Goal: Information Seeking & Learning: Learn about a topic

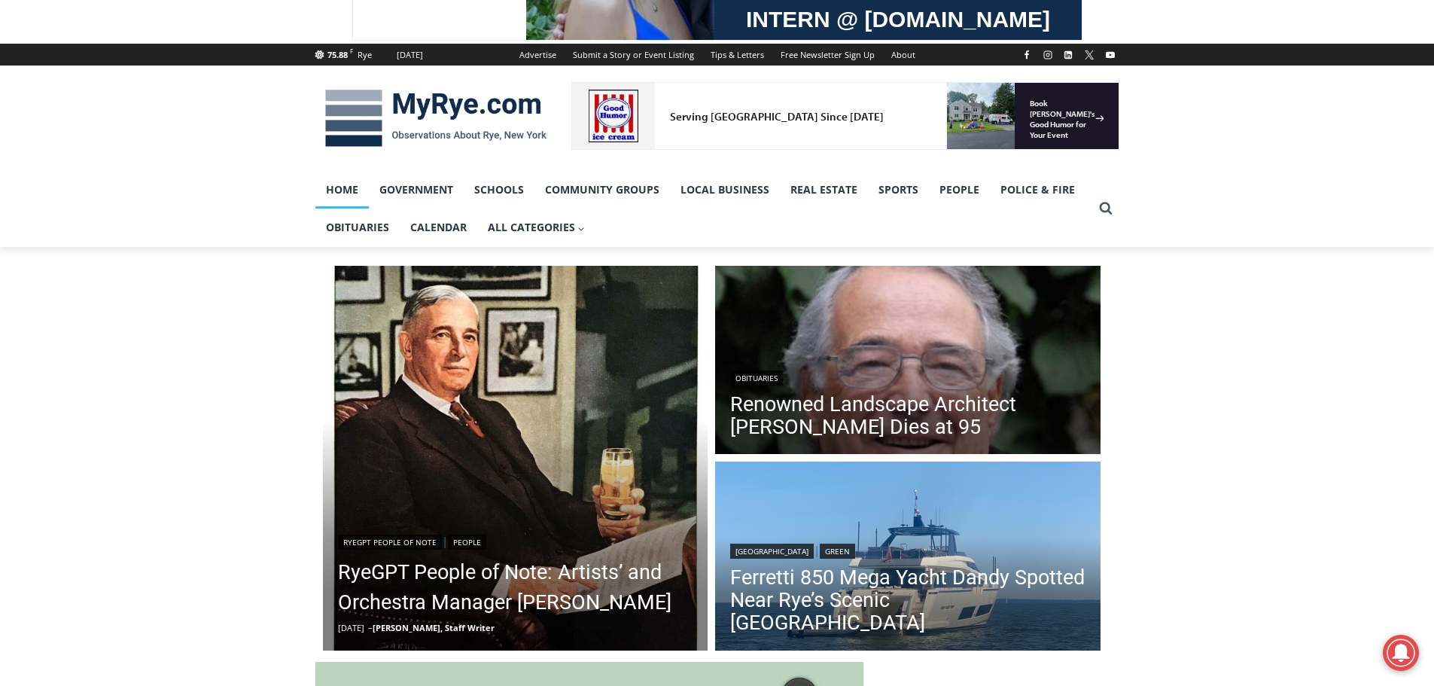
scroll to position [201, 0]
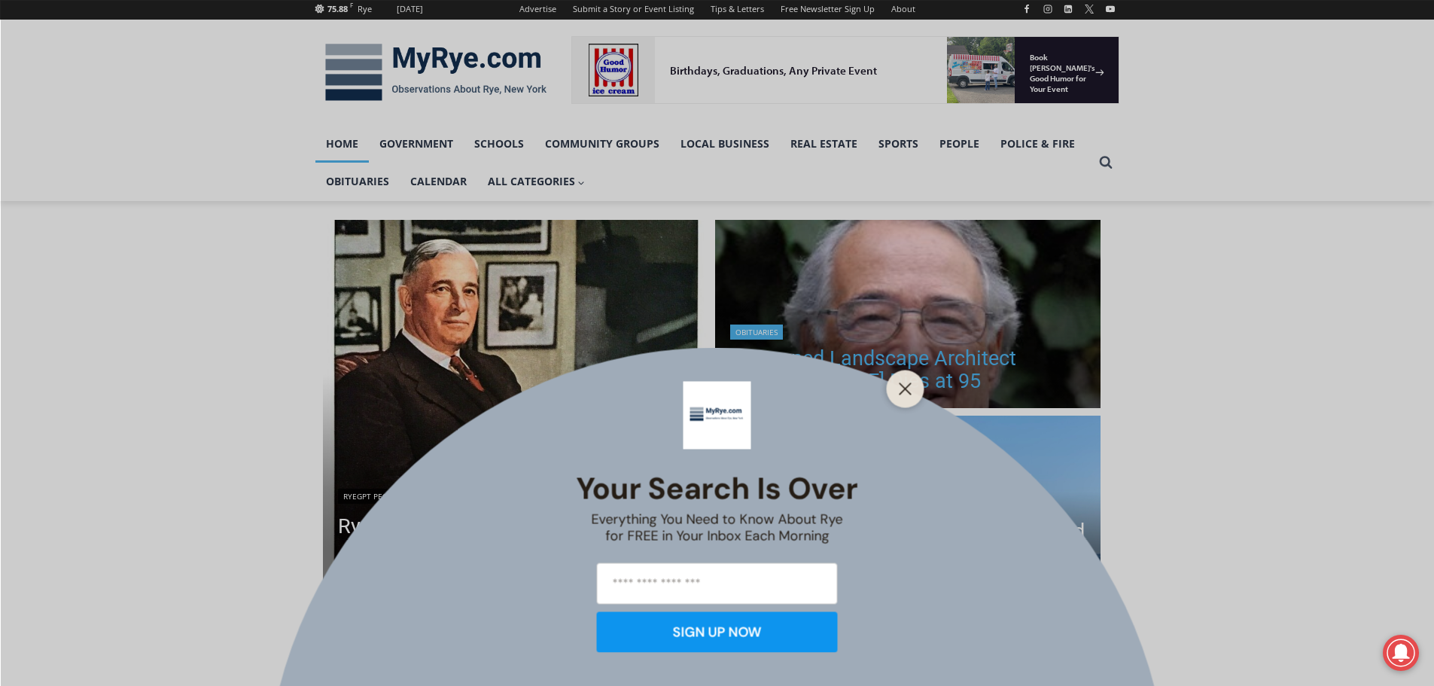
drag, startPoint x: 905, startPoint y: 383, endPoint x: 890, endPoint y: 383, distance: 15.1
click at [905, 383] on icon "Close" at bounding box center [906, 389] width 14 height 14
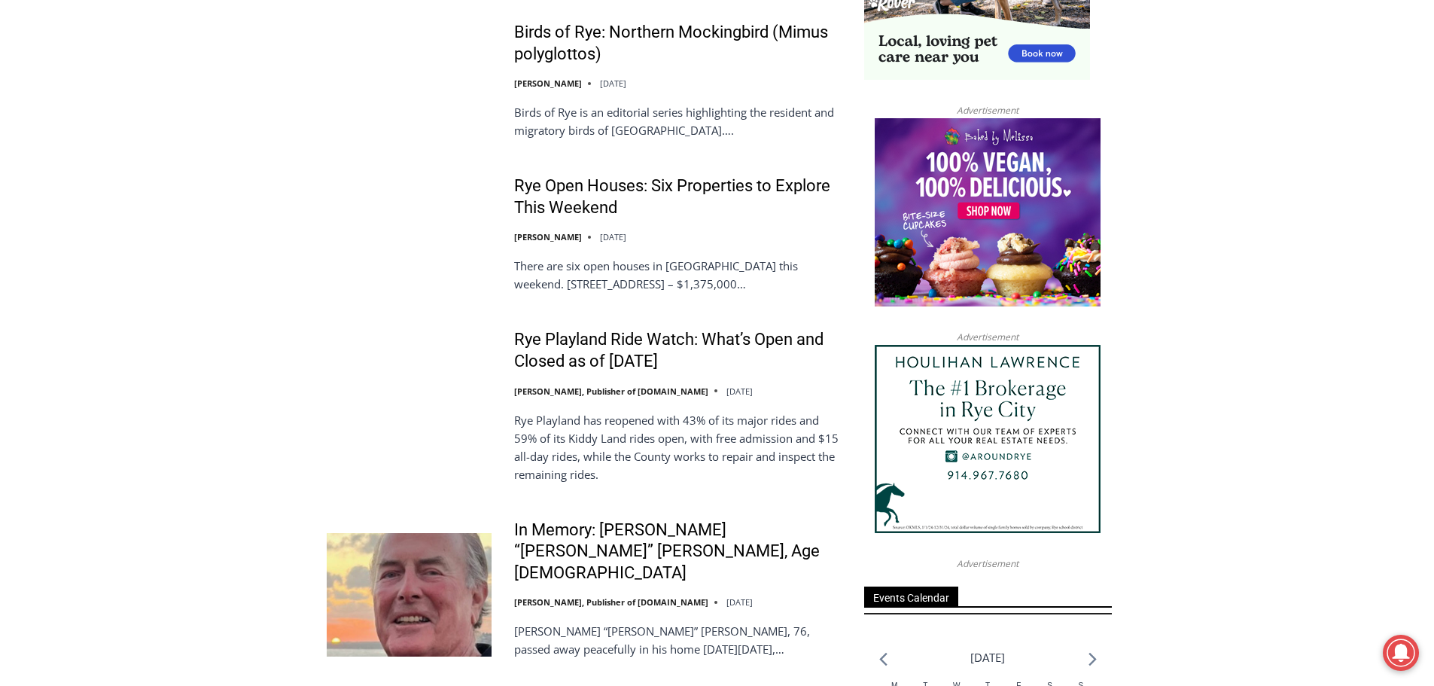
scroll to position [1731, 0]
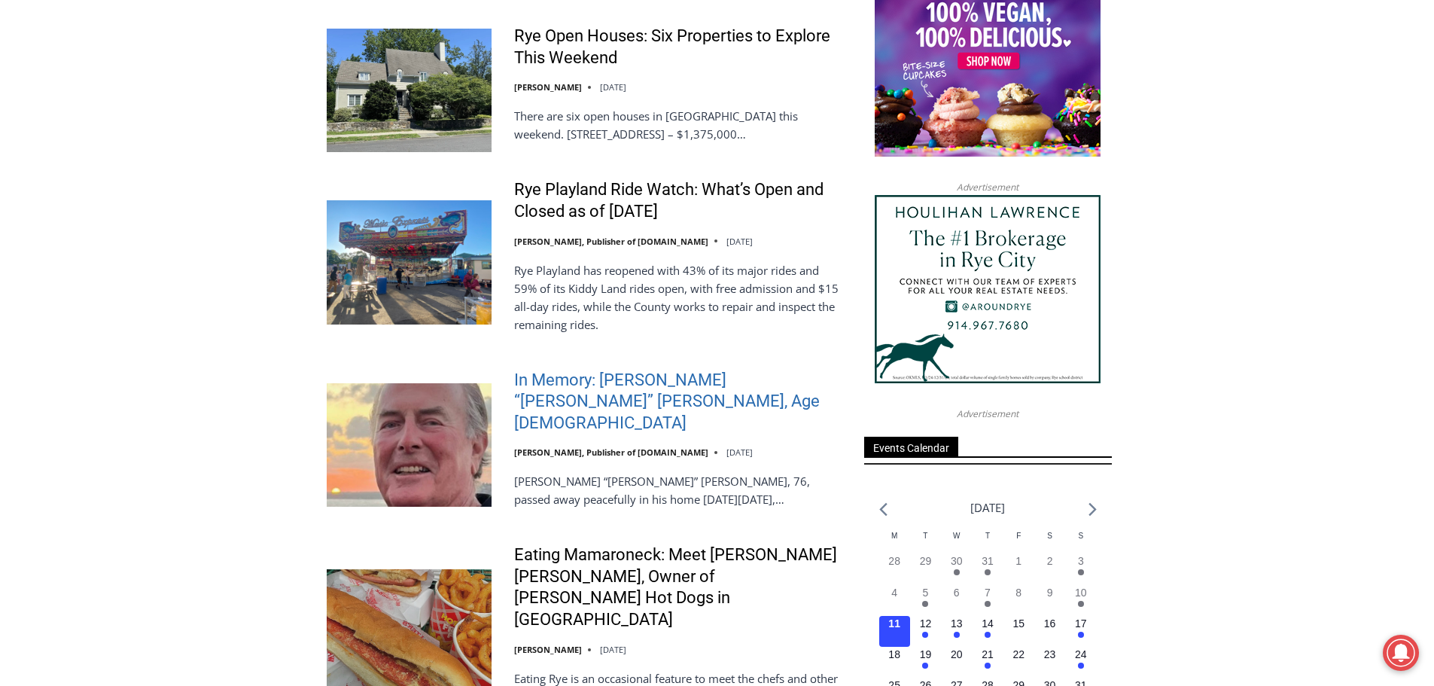
click at [662, 376] on link "In Memory: [PERSON_NAME] “[PERSON_NAME]” [PERSON_NAME], Age [DEMOGRAPHIC_DATA]" at bounding box center [679, 402] width 330 height 65
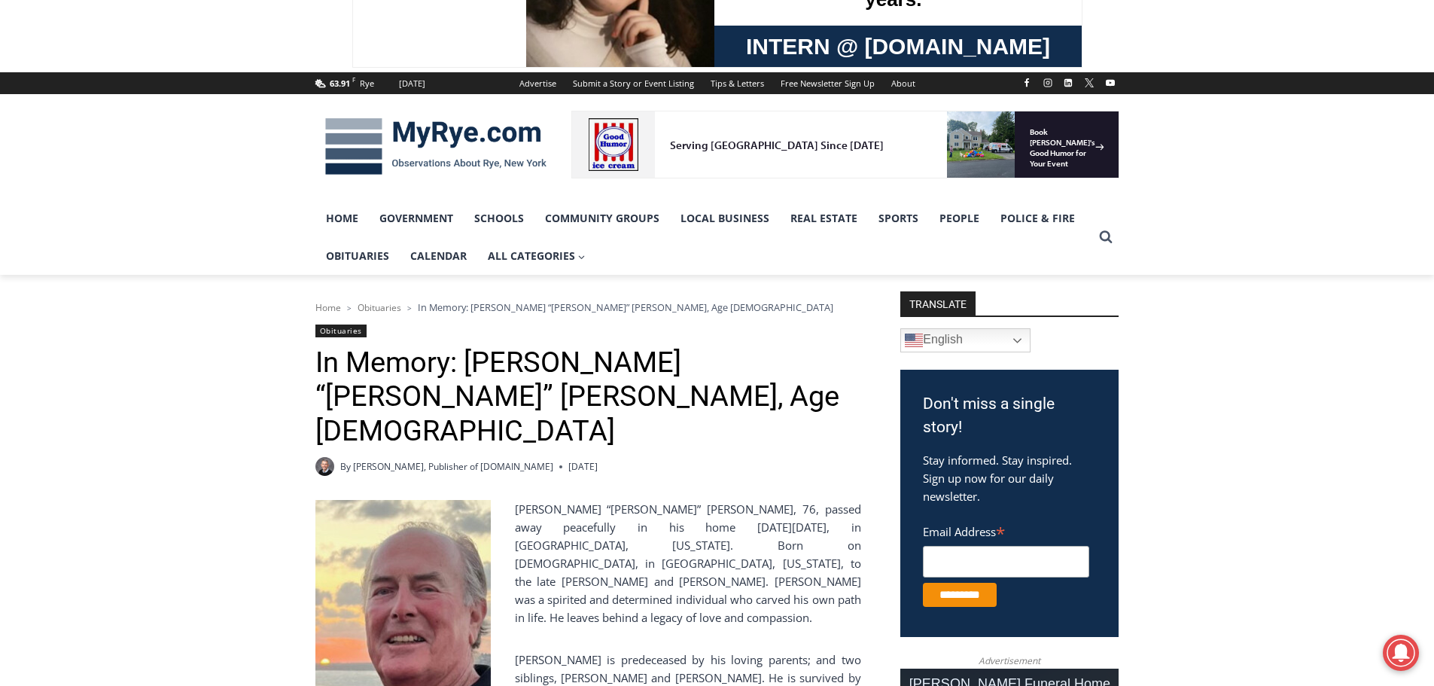
scroll to position [125, 0]
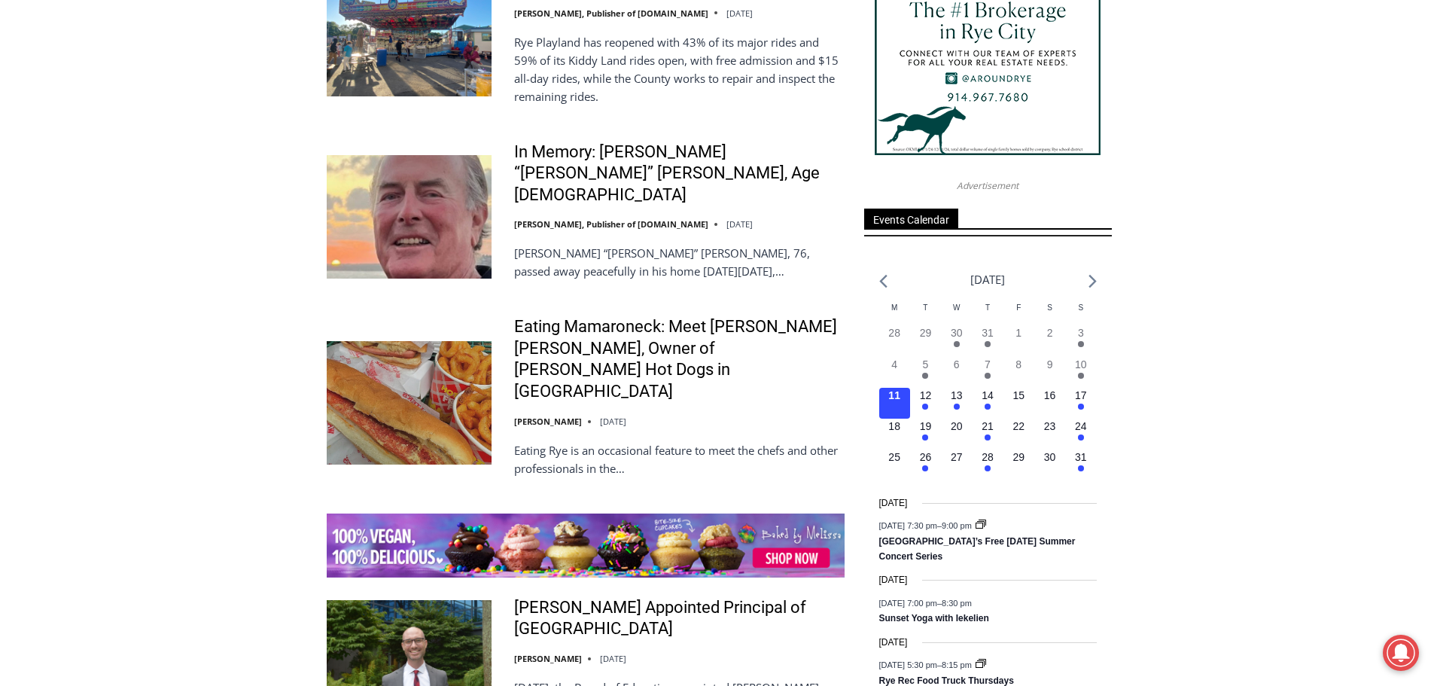
scroll to position [2108, 0]
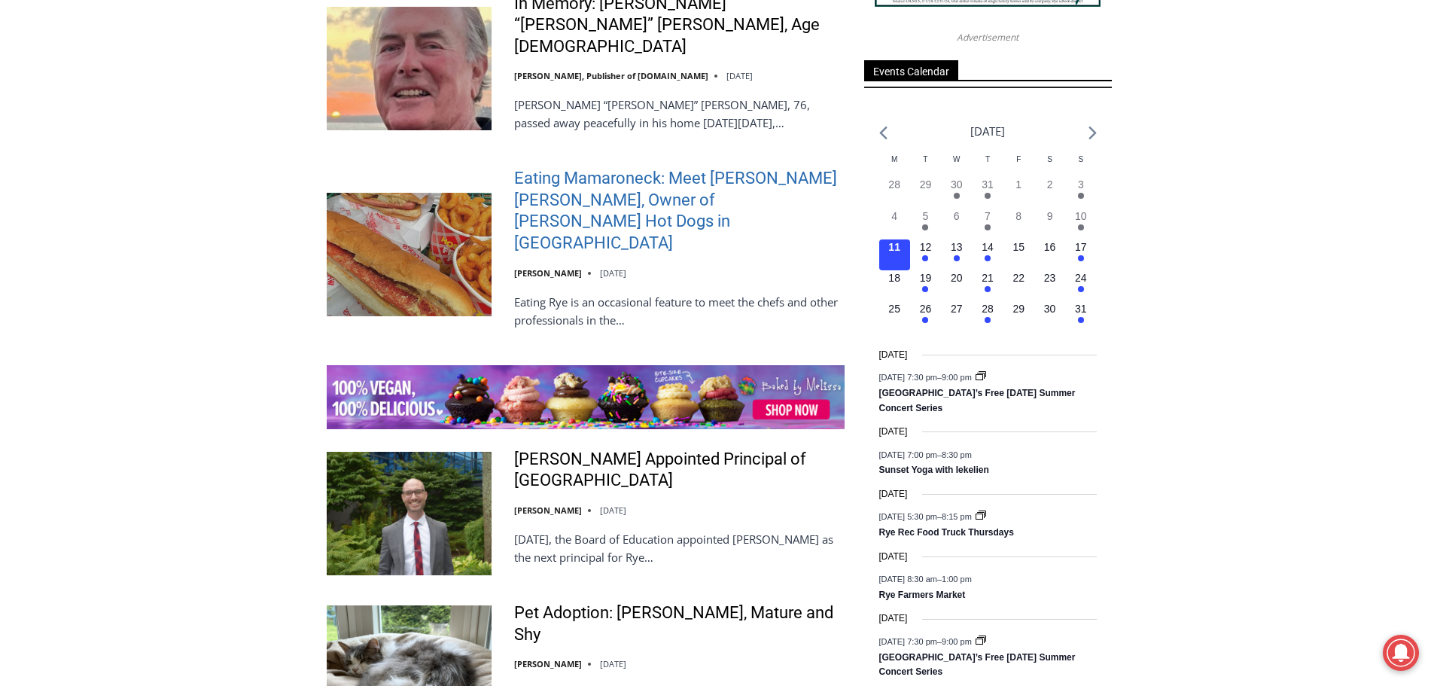
click at [614, 177] on link "Eating Mamaroneck: Meet [PERSON_NAME] [PERSON_NAME], Owner of [PERSON_NAME] Hot…" at bounding box center [679, 211] width 330 height 86
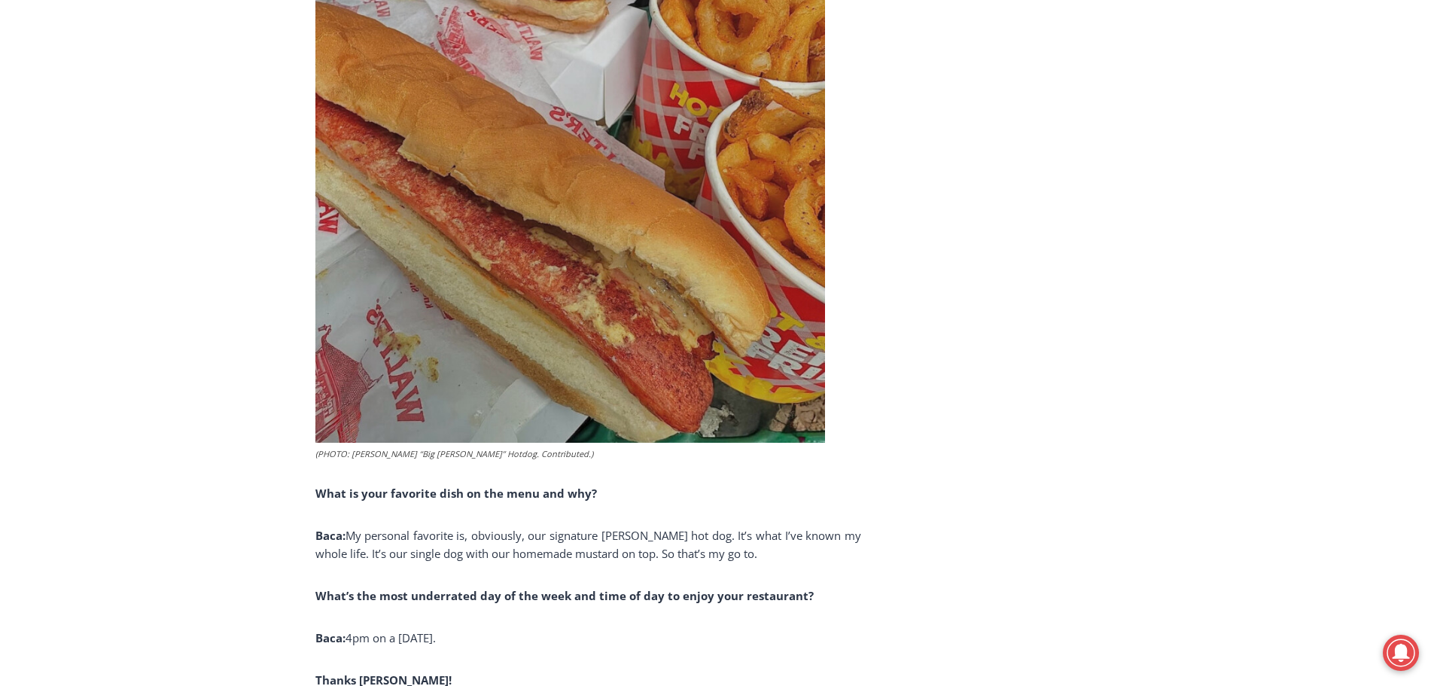
scroll to position [4466, 0]
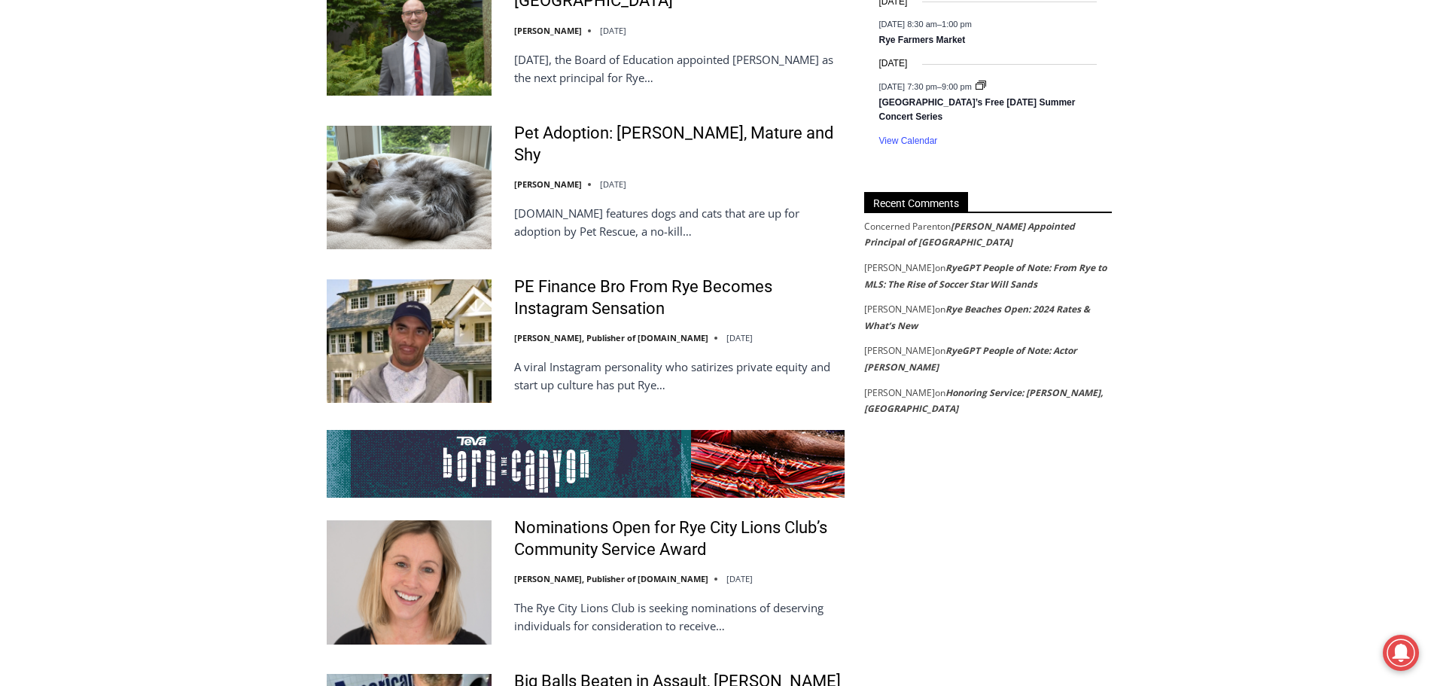
scroll to position [2686, 0]
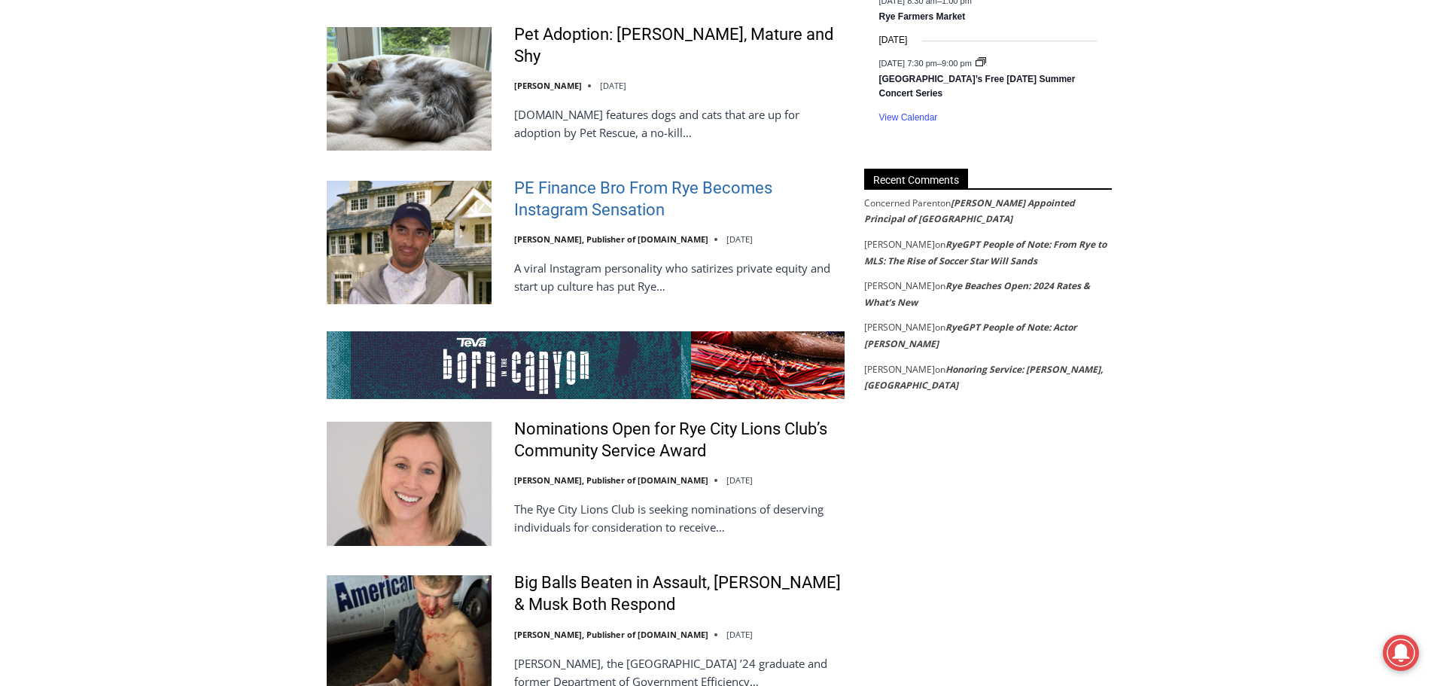
click at [602, 178] on link "PE Finance Bro From Rye Becomes Instagram Sensation" at bounding box center [679, 199] width 330 height 43
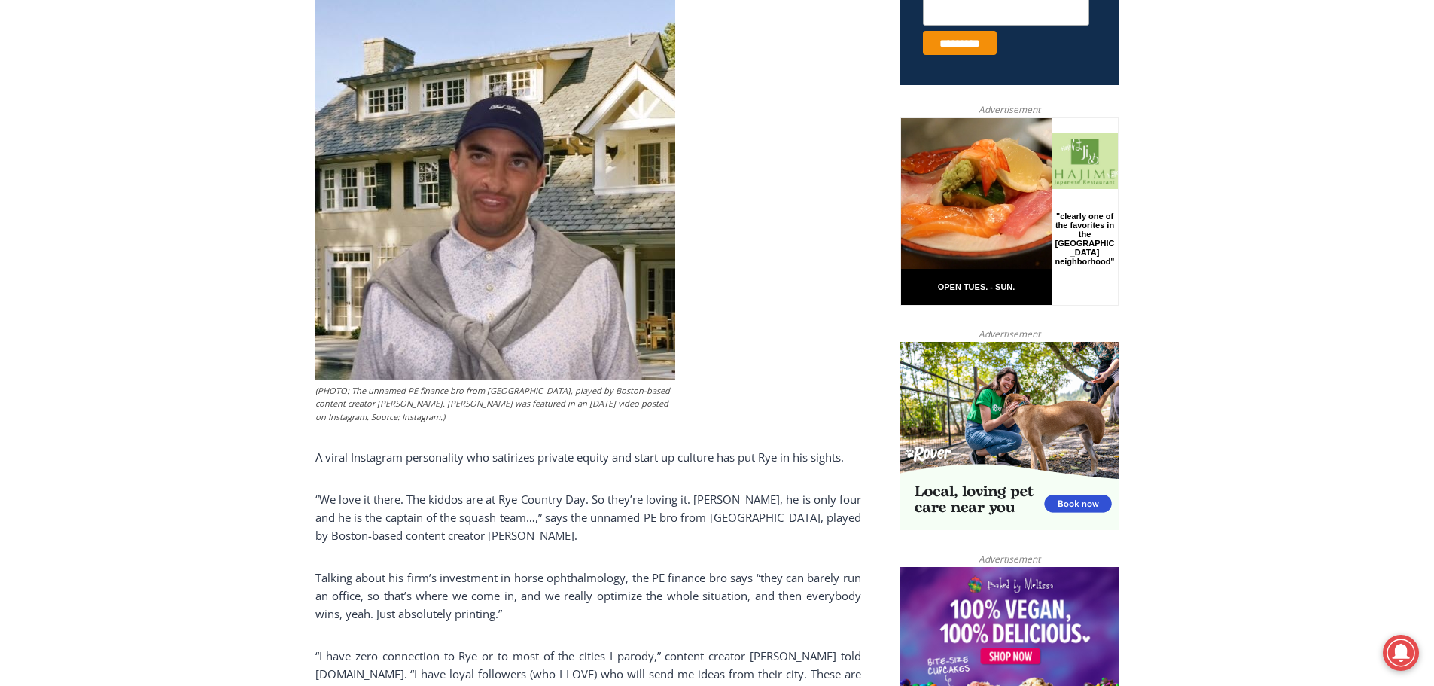
scroll to position [678, 0]
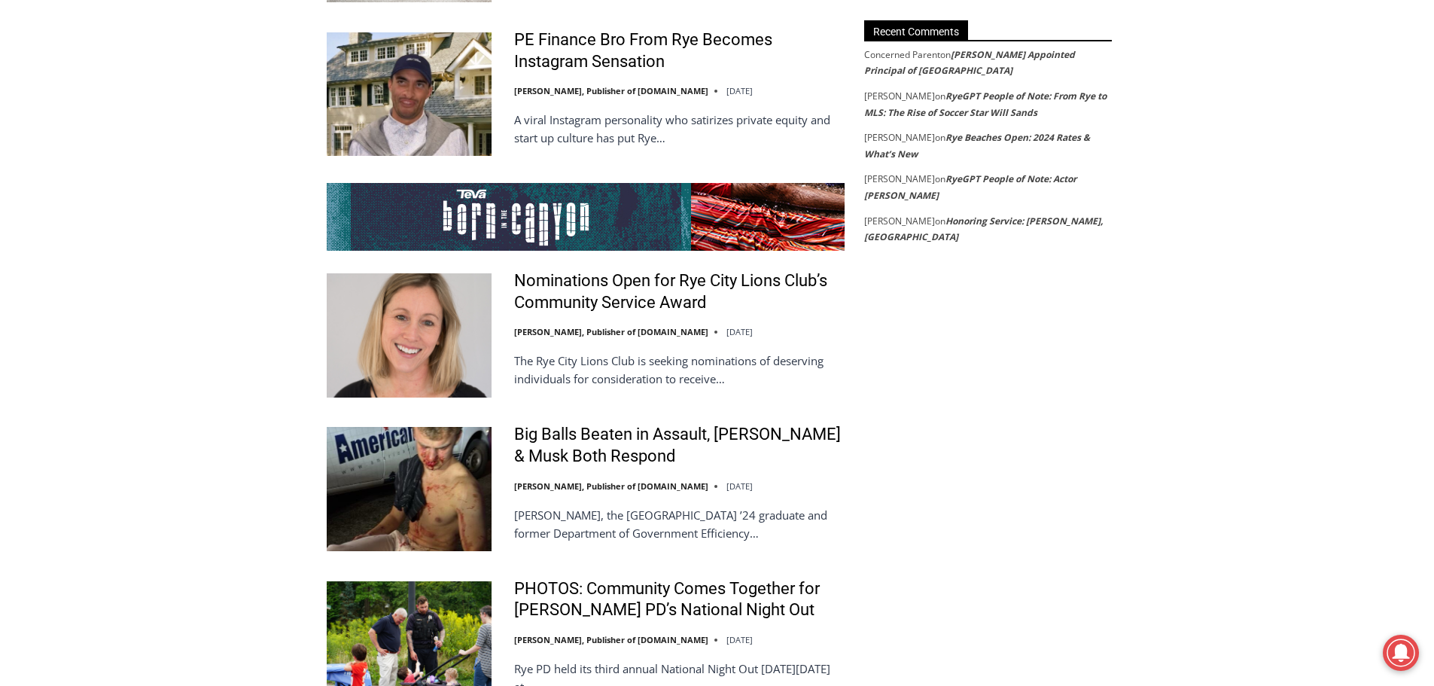
scroll to position [2837, 0]
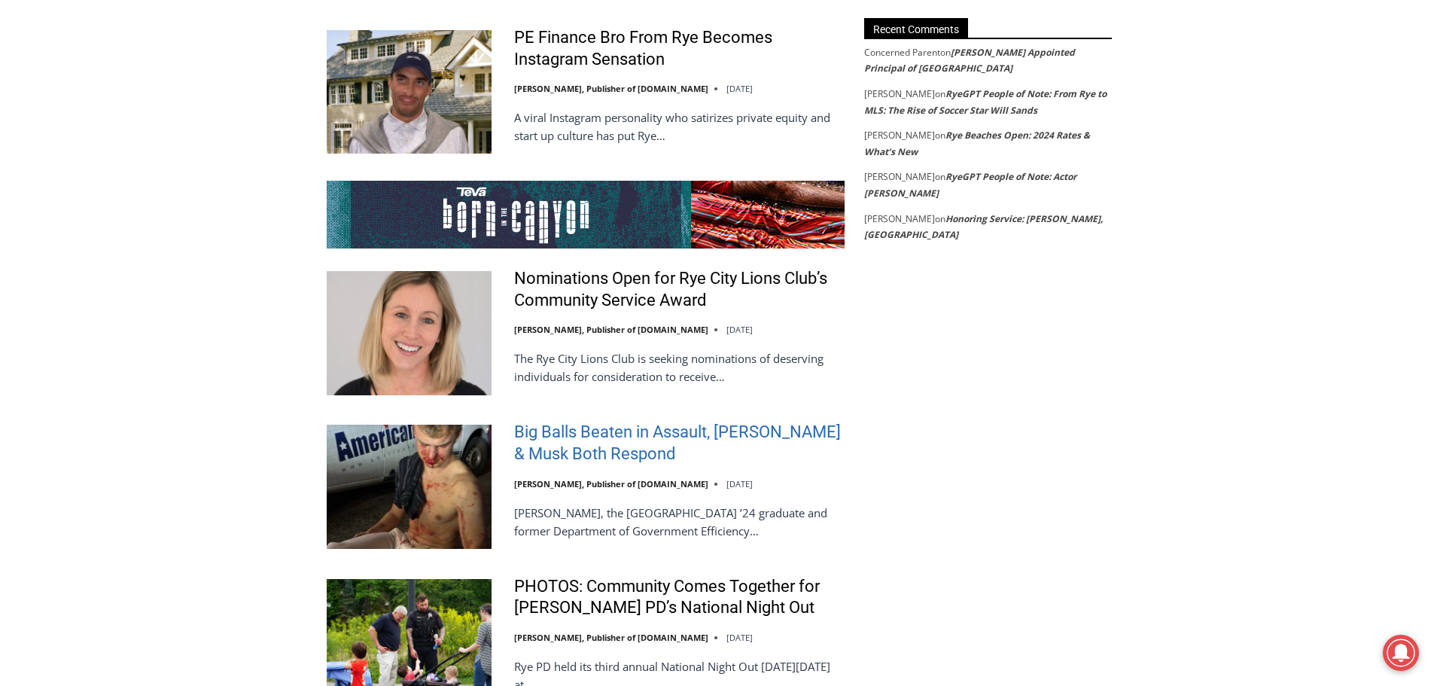
click at [578, 422] on link "Big Balls Beaten in Assault, Trump & Musk Both Respond" at bounding box center [679, 443] width 330 height 43
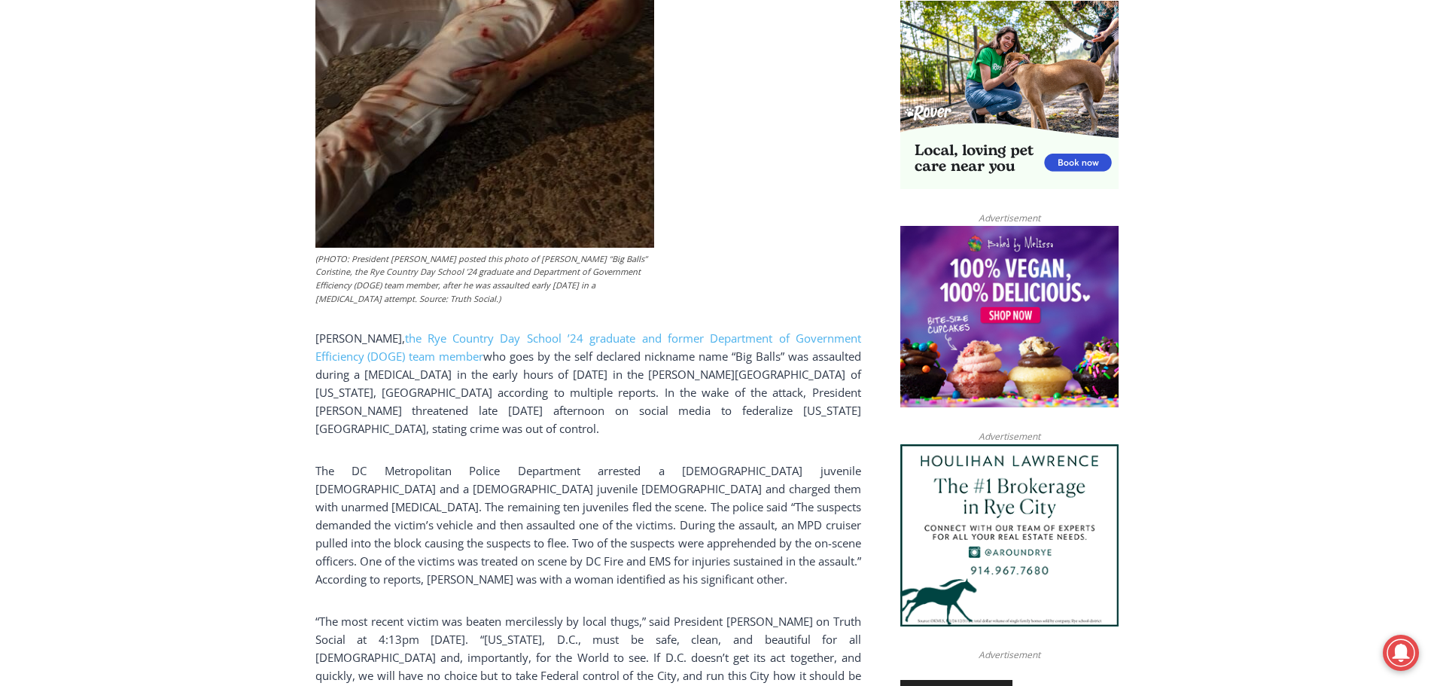
scroll to position [1040, 0]
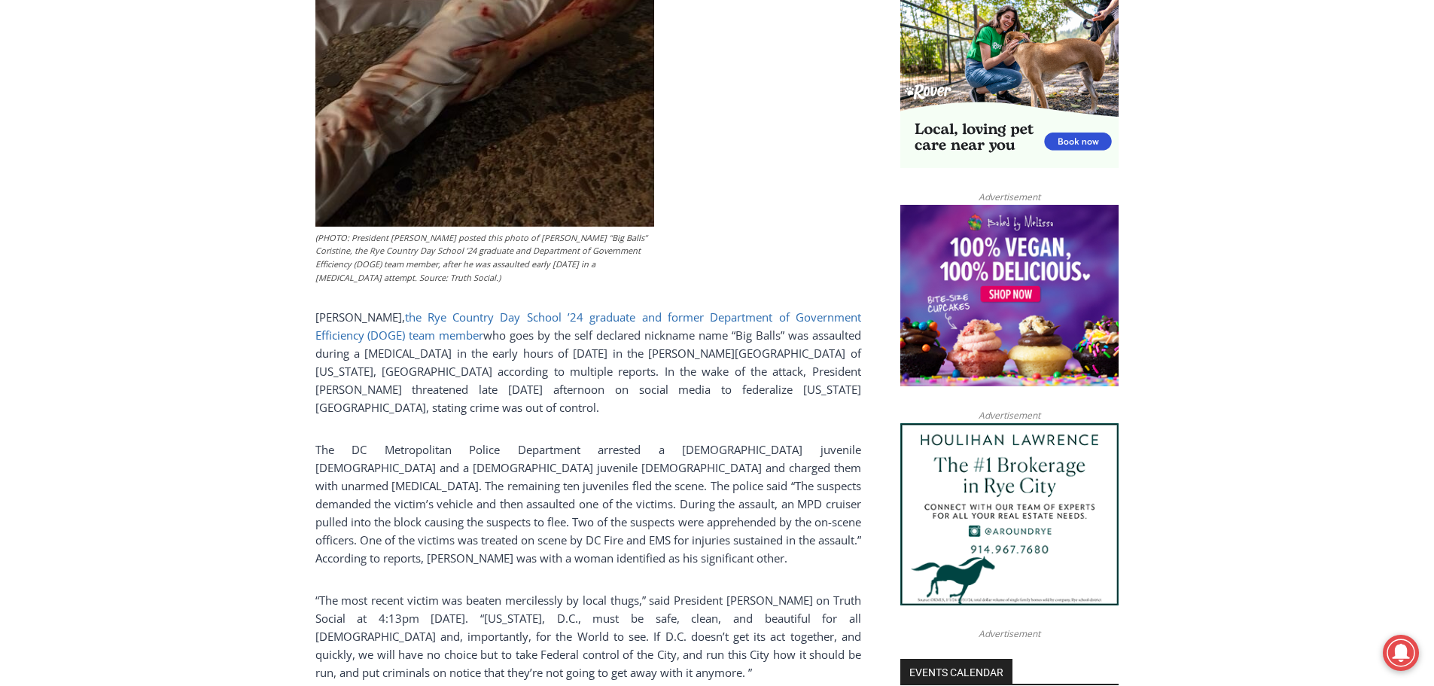
click at [496, 318] on link "the Rye Country Day School ’24 graduate and former Department of Government Eff…" at bounding box center [588, 325] width 546 height 33
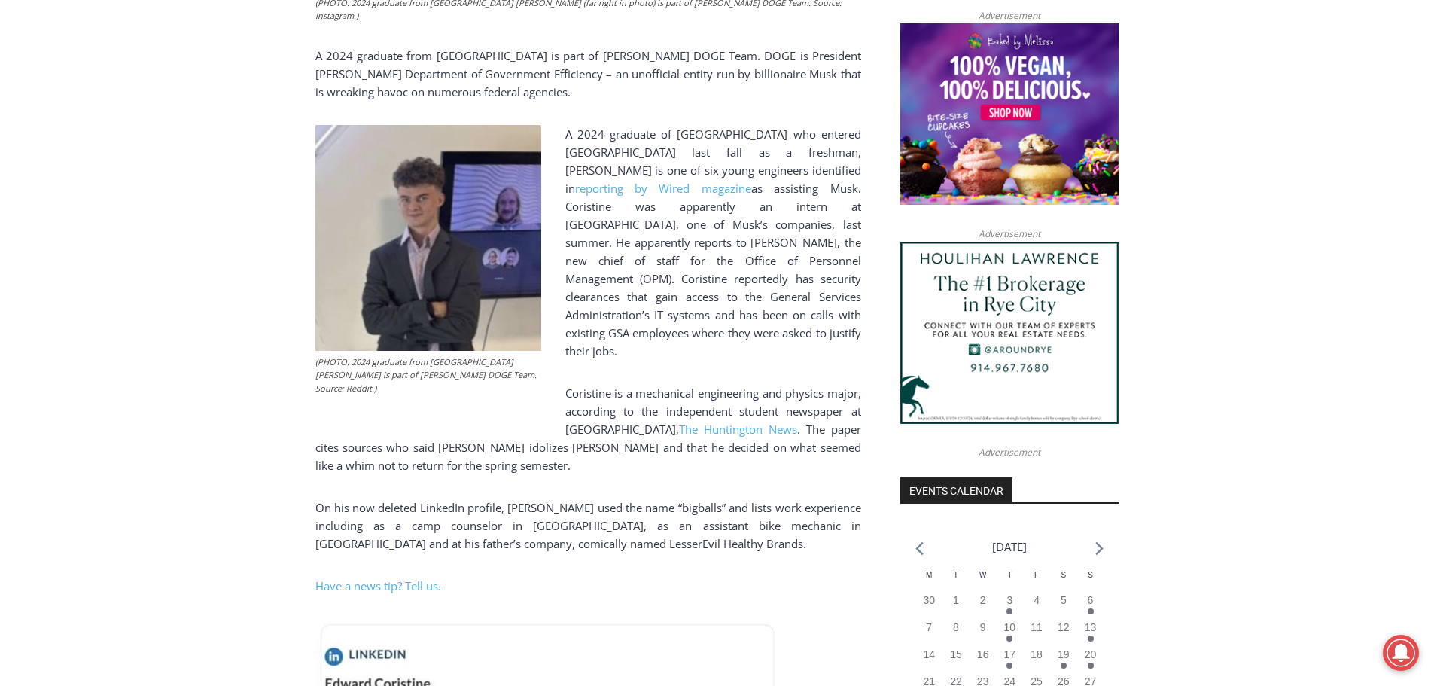
scroll to position [1228, 0]
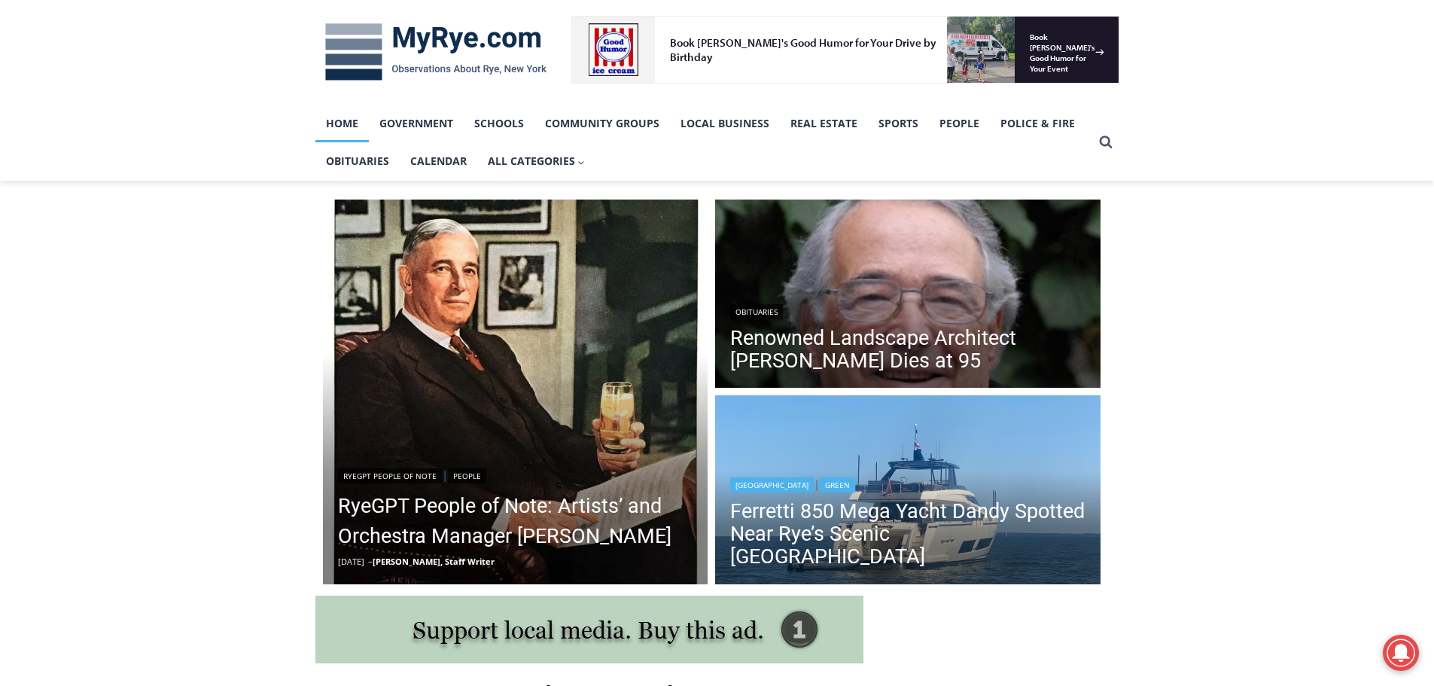
scroll to position [348, 0]
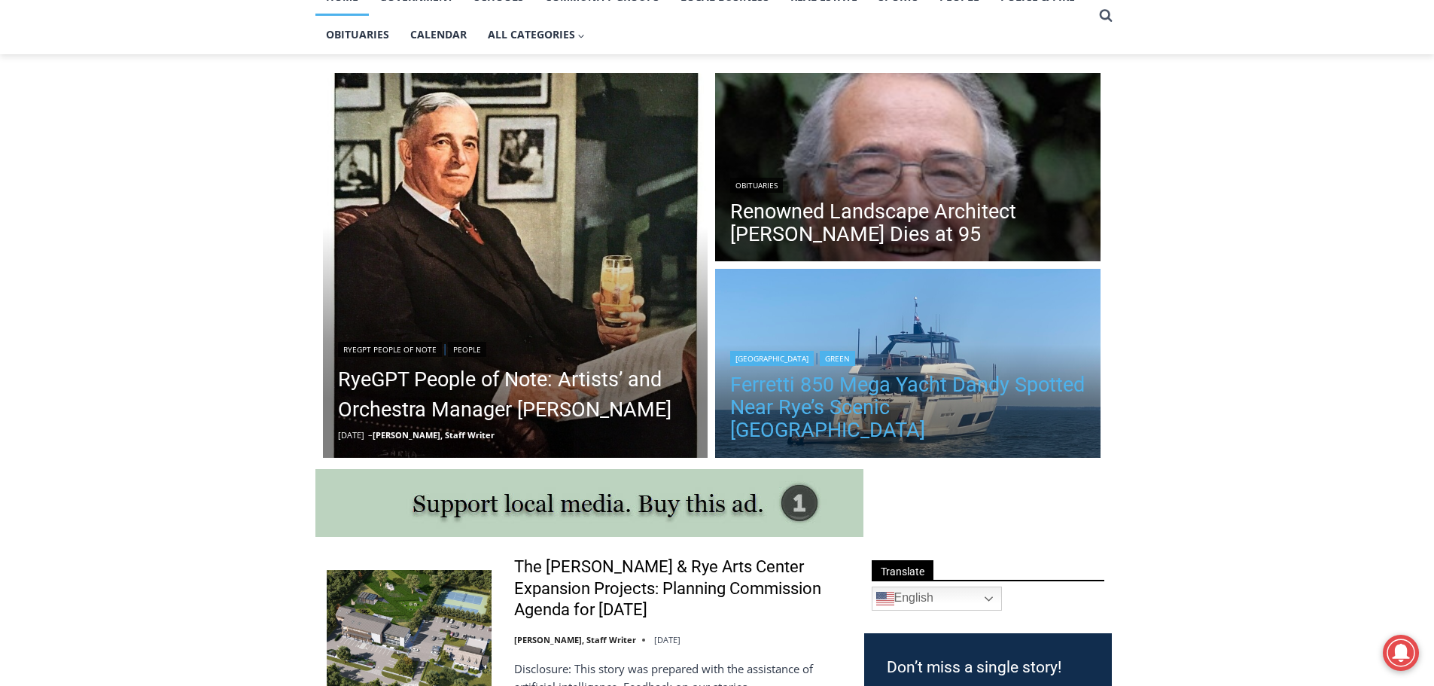
click at [867, 407] on link "Ferretti 850 Mega Yacht Dandy Spotted Near Rye’s Scenic [GEOGRAPHIC_DATA]" at bounding box center [907, 407] width 355 height 68
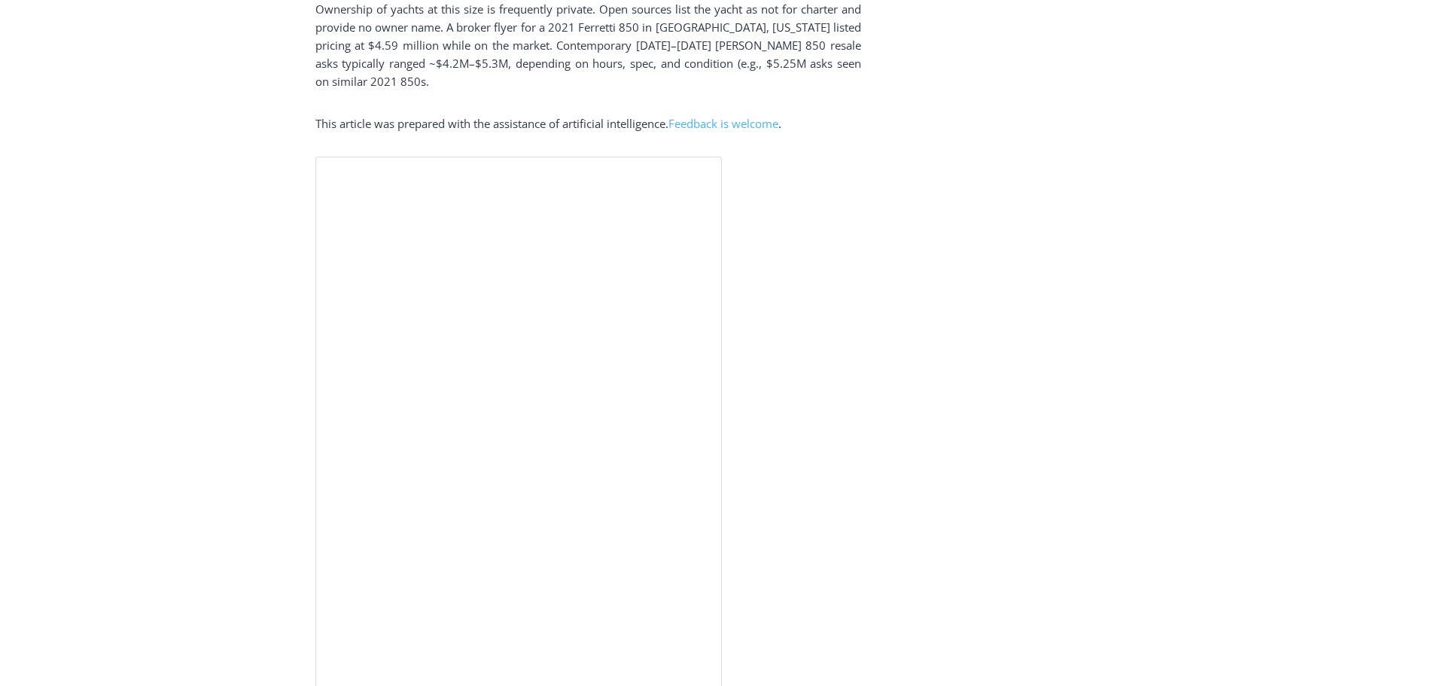
scroll to position [3412, 0]
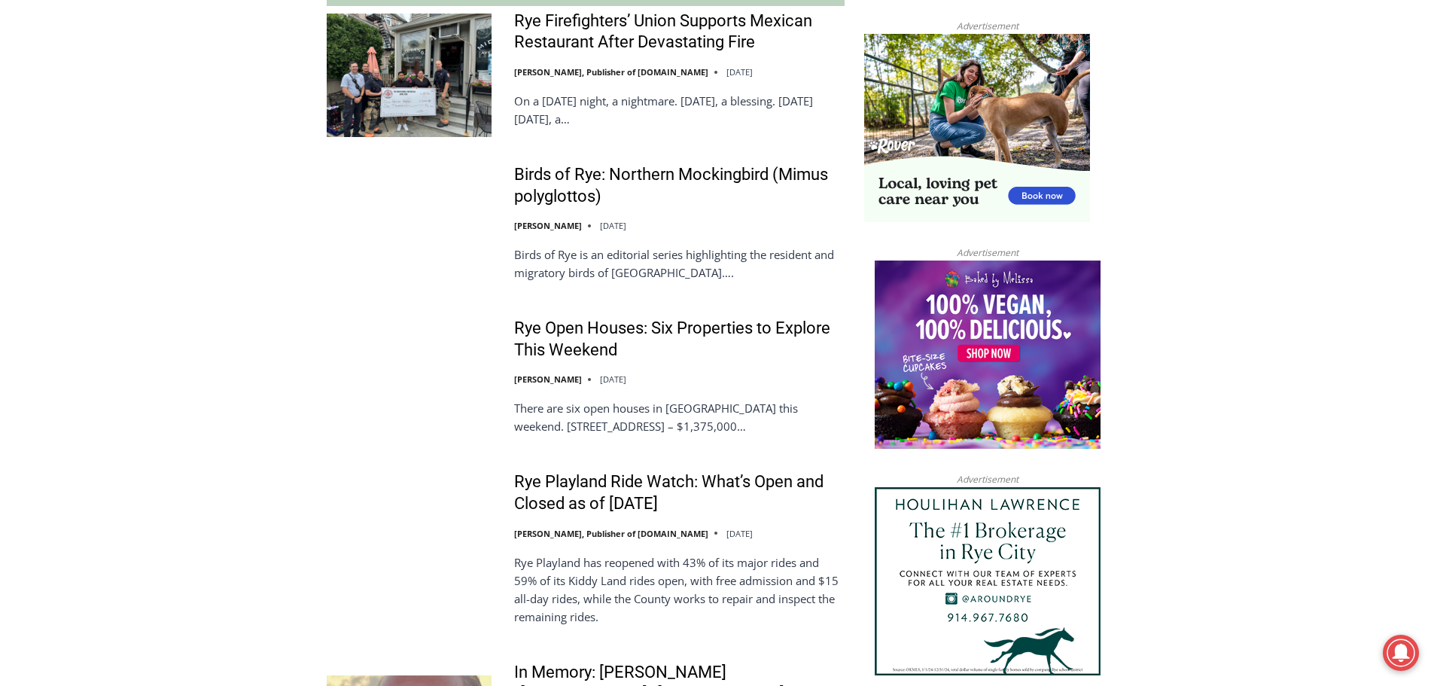
scroll to position [1441, 0]
